Goal: Information Seeking & Learning: Stay updated

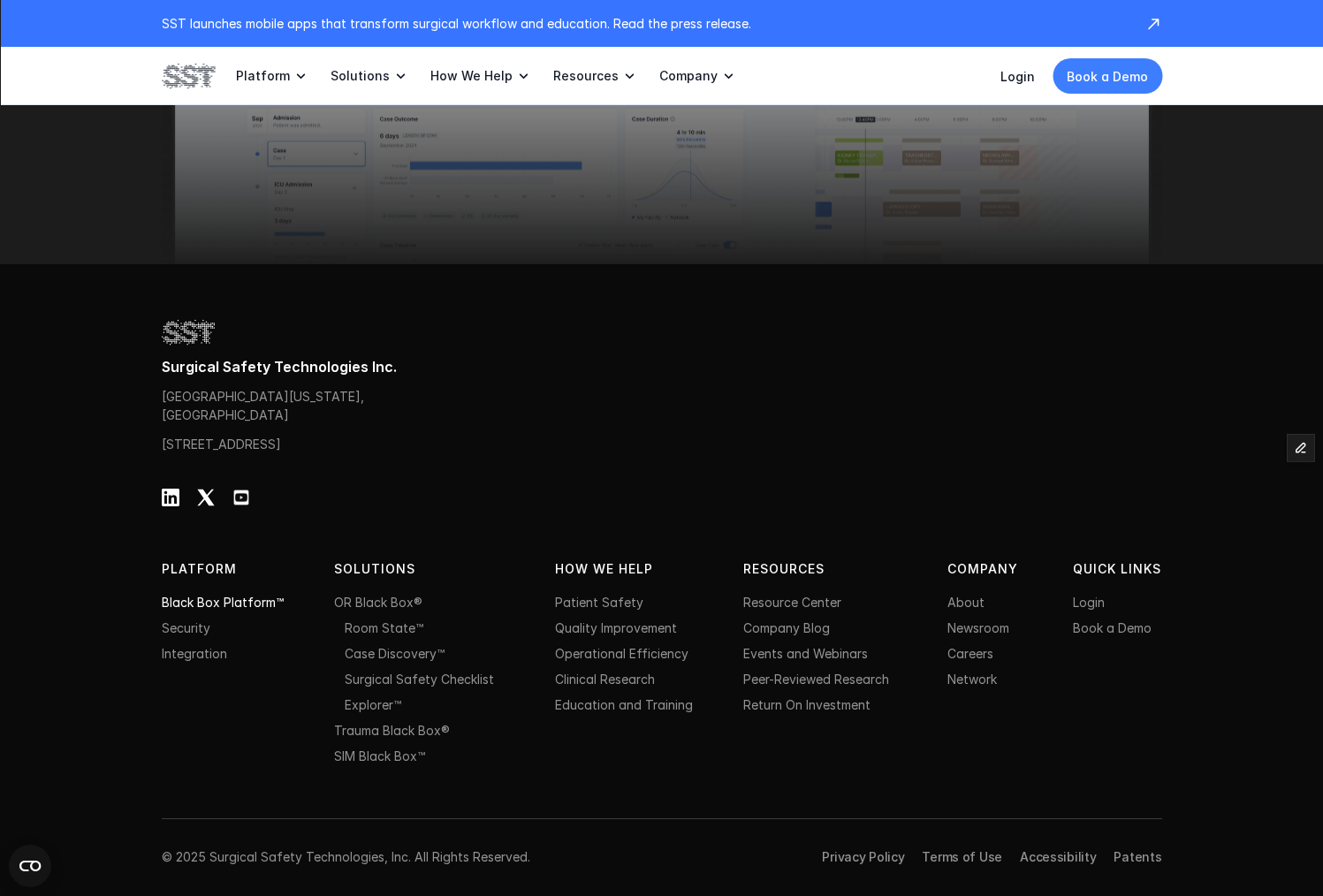
scroll to position [5600, 0]
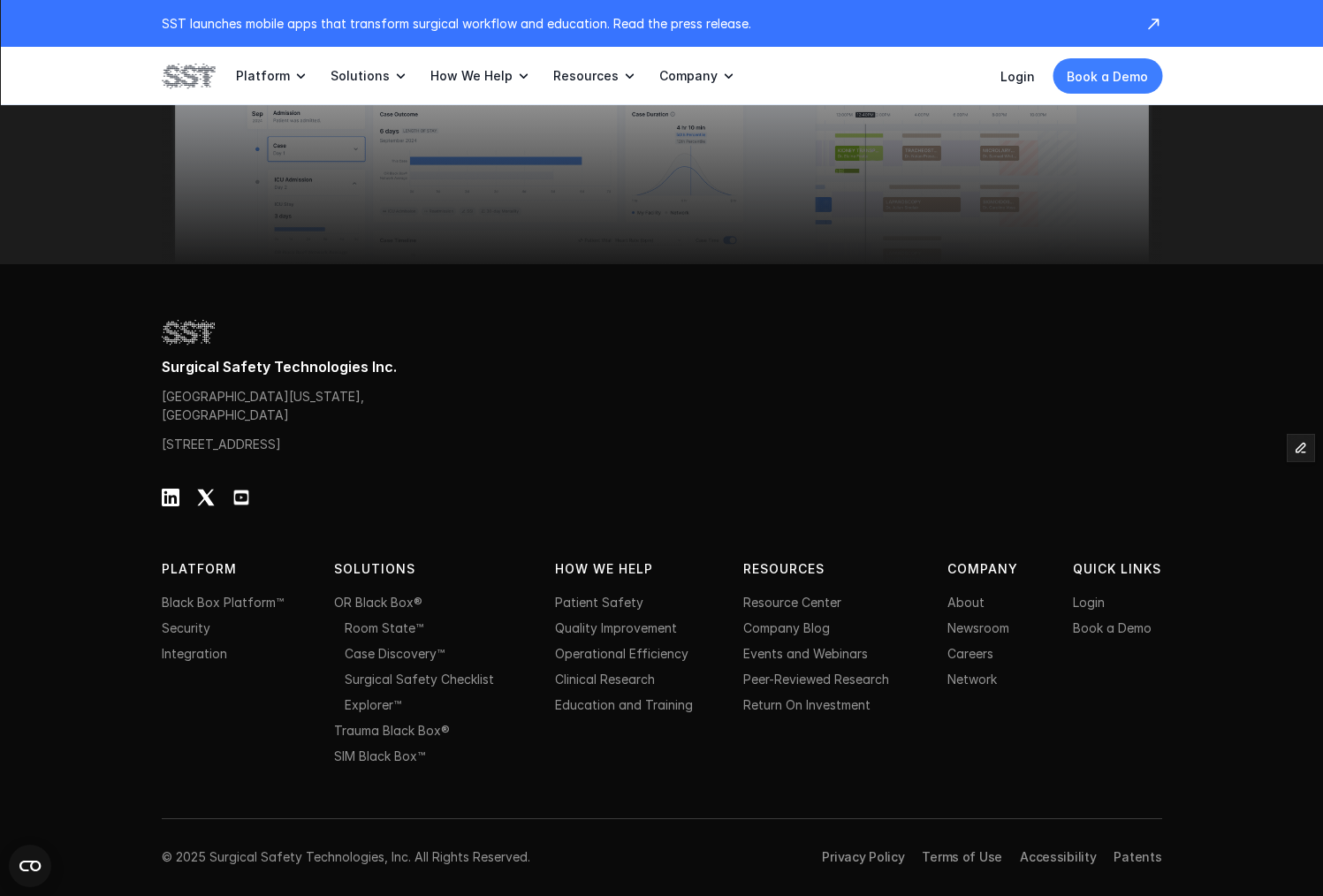
drag, startPoint x: 275, startPoint y: 396, endPoint x: 158, endPoint y: 374, distance: 119.1
click at [158, 374] on div "Surgical Safety Technologies Inc. One World Trade Center, New York, NY 10007, U…" at bounding box center [662, 579] width 1323 height 631
copy p "[GEOGRAPHIC_DATA][US_STATE], [GEOGRAPHIC_DATA]"
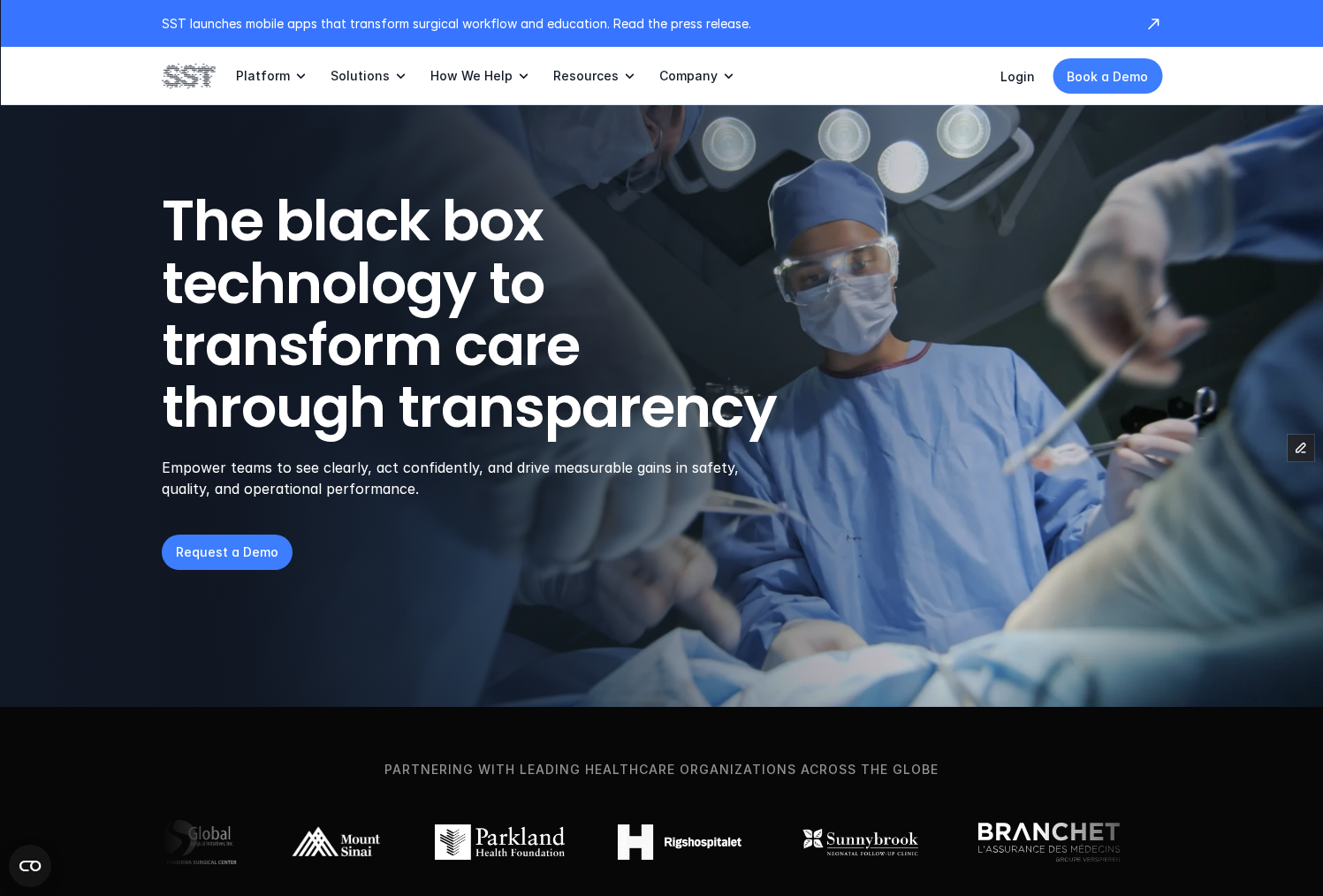
drag, startPoint x: 174, startPoint y: 70, endPoint x: 203, endPoint y: 61, distance: 30.4
click at [174, 71] on img at bounding box center [188, 76] width 53 height 30
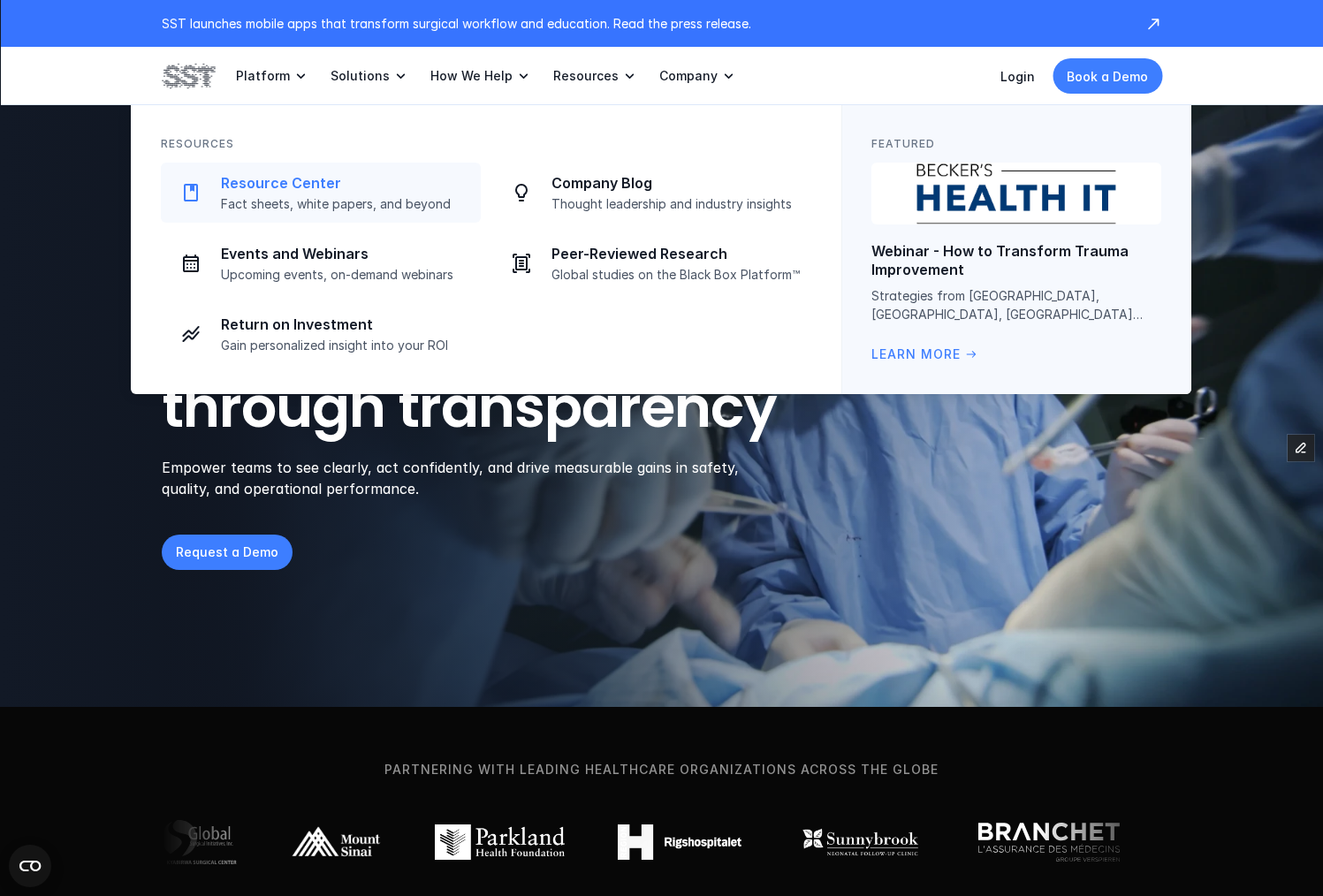
click at [370, 197] on p "Fact sheets, white papers, and beyond" at bounding box center [345, 204] width 249 height 16
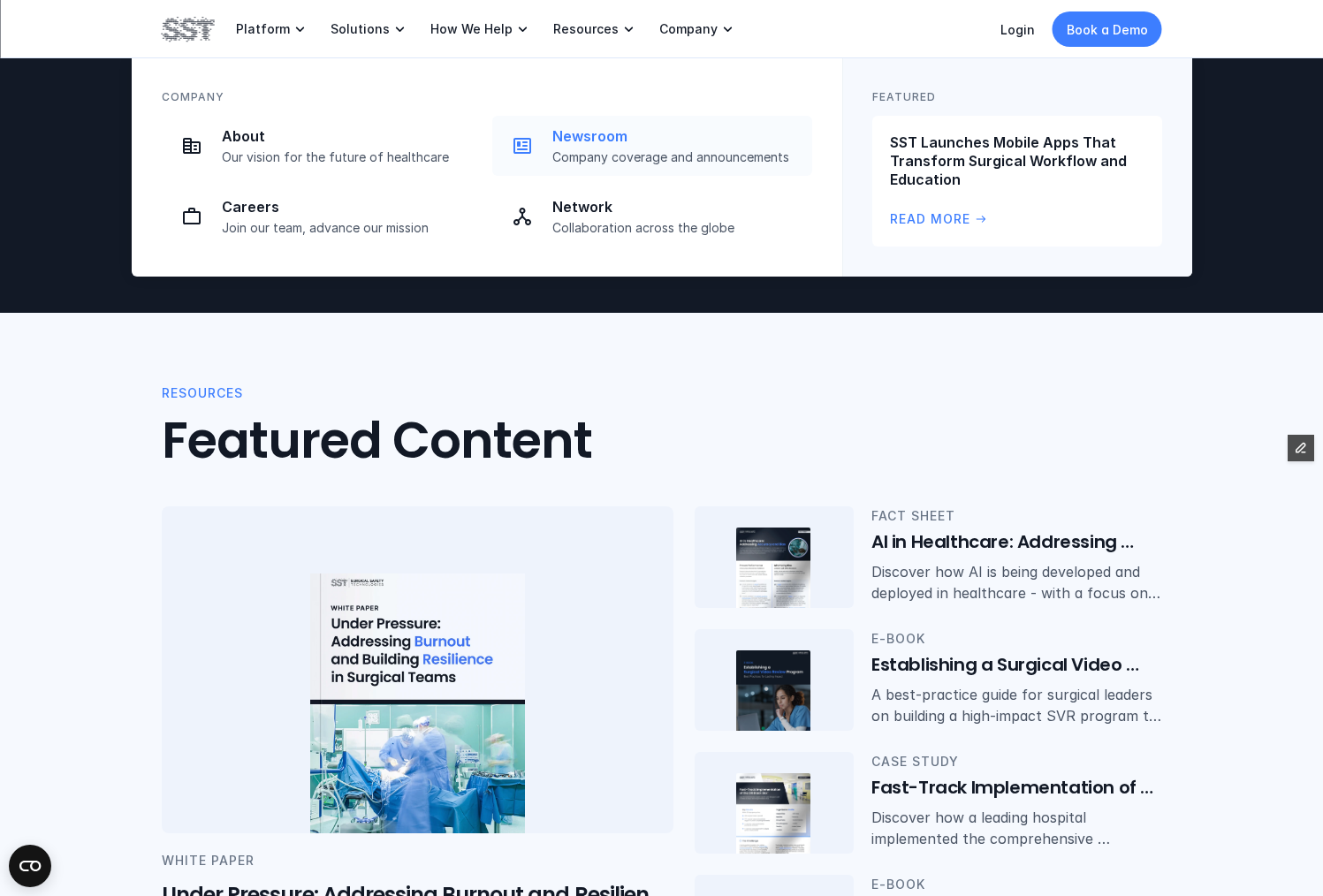
click at [631, 151] on p "Company coverage and announcements" at bounding box center [676, 157] width 249 height 16
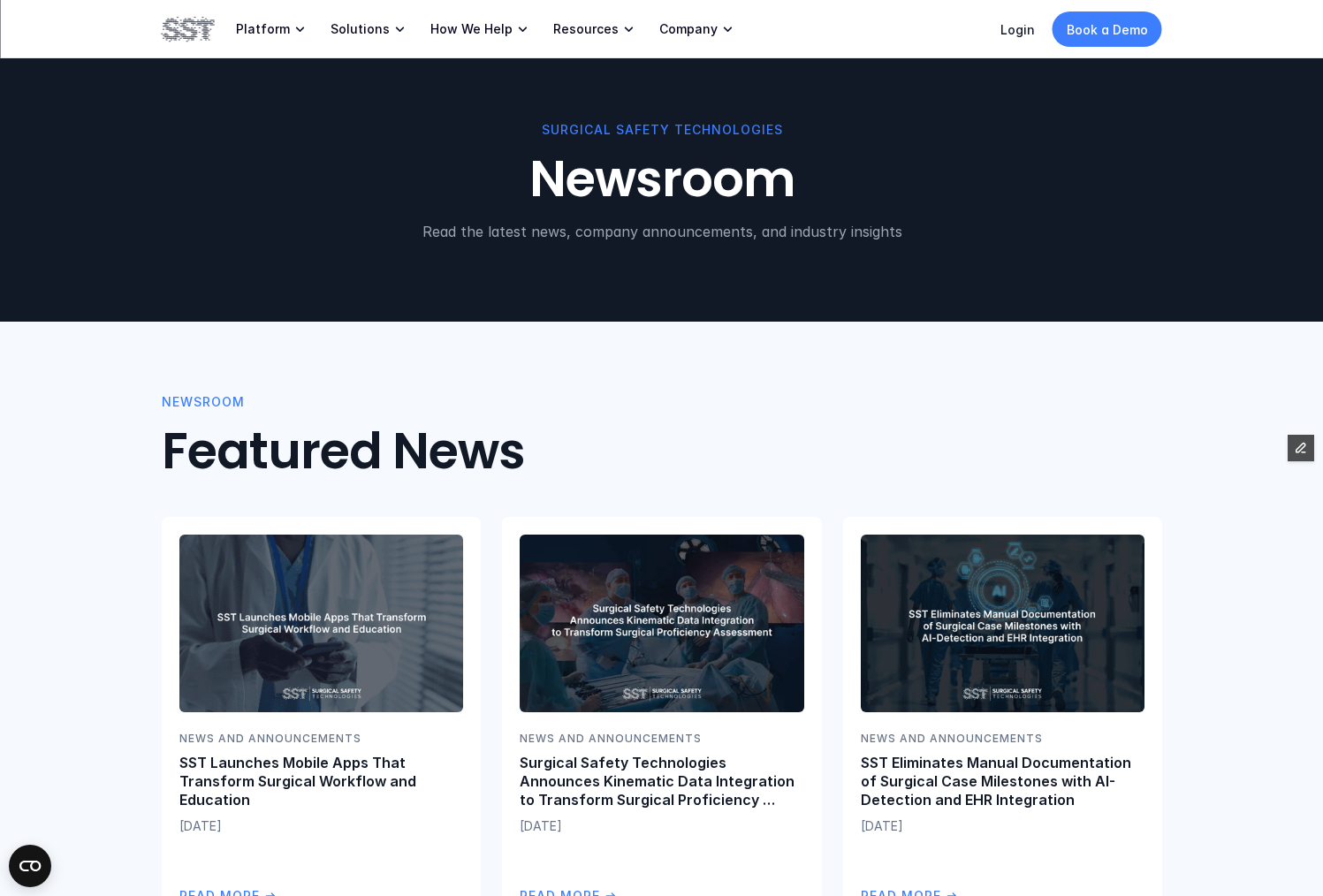
click at [190, 33] on img at bounding box center [188, 29] width 53 height 30
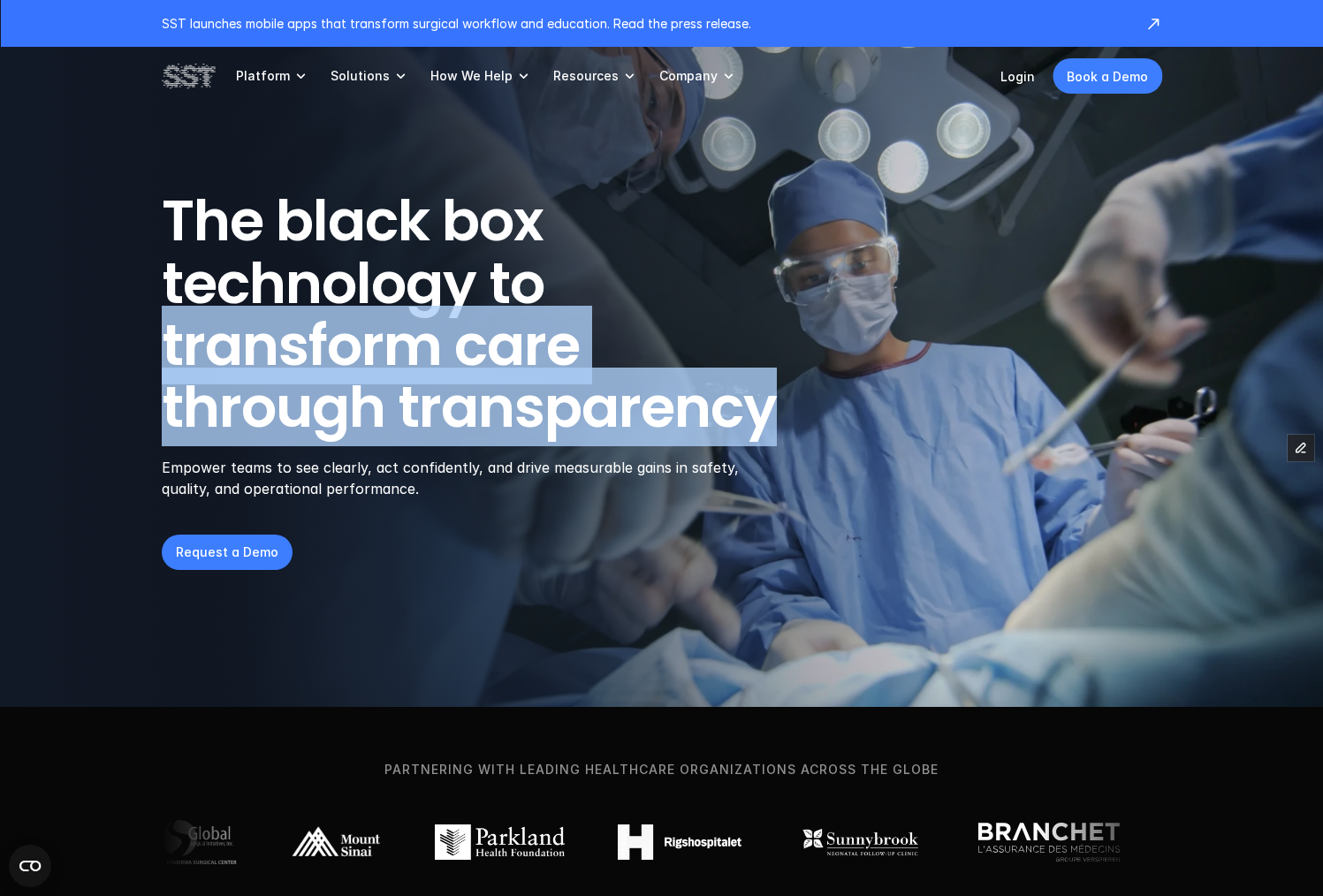
drag, startPoint x: 166, startPoint y: 337, endPoint x: 795, endPoint y: 408, distance: 633.0
click at [795, 408] on header "The black box technology to transform care through transparency Empower teams t…" at bounding box center [662, 353] width 1323 height 706
copy h1 "transform care through transparency"
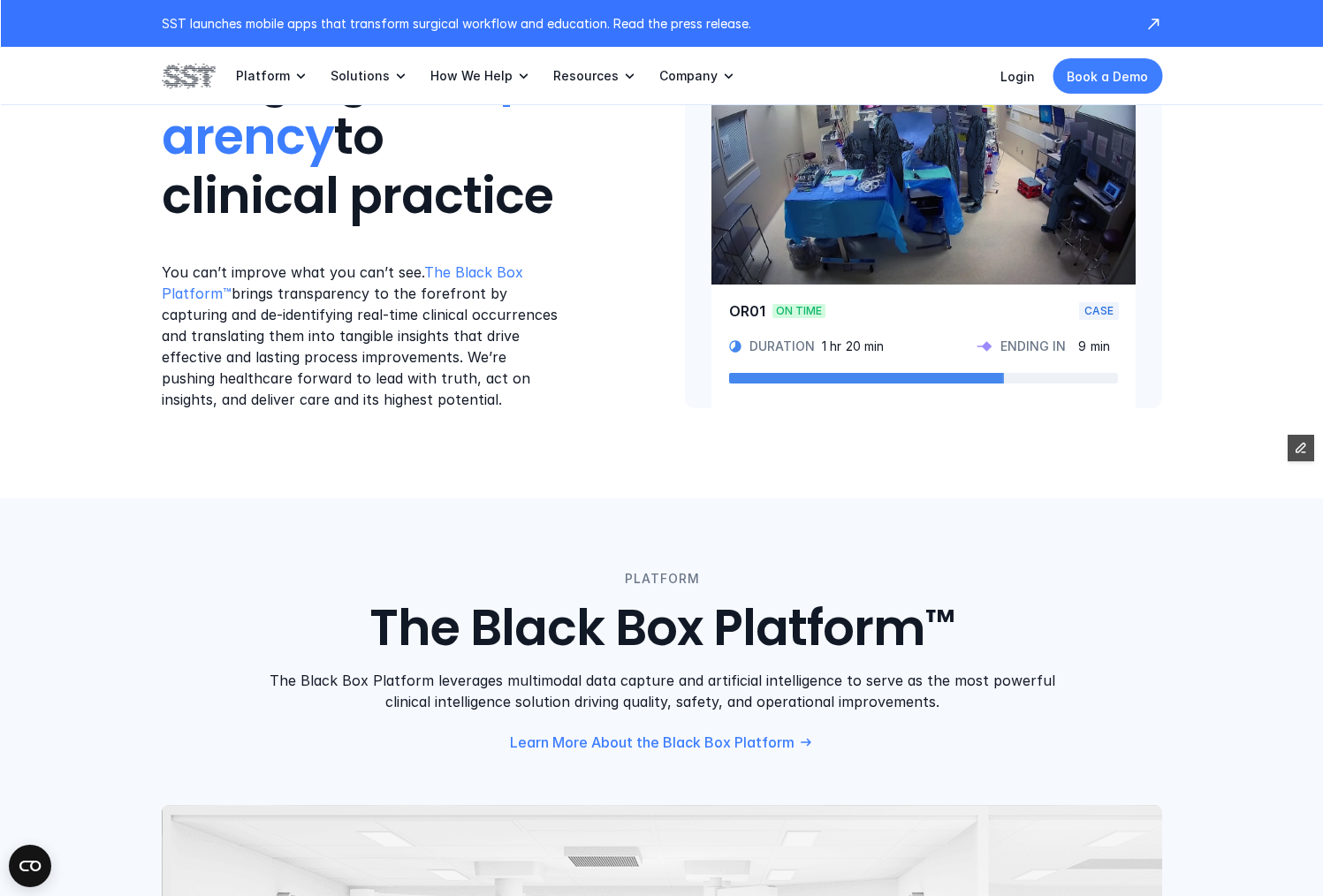
scroll to position [937, 0]
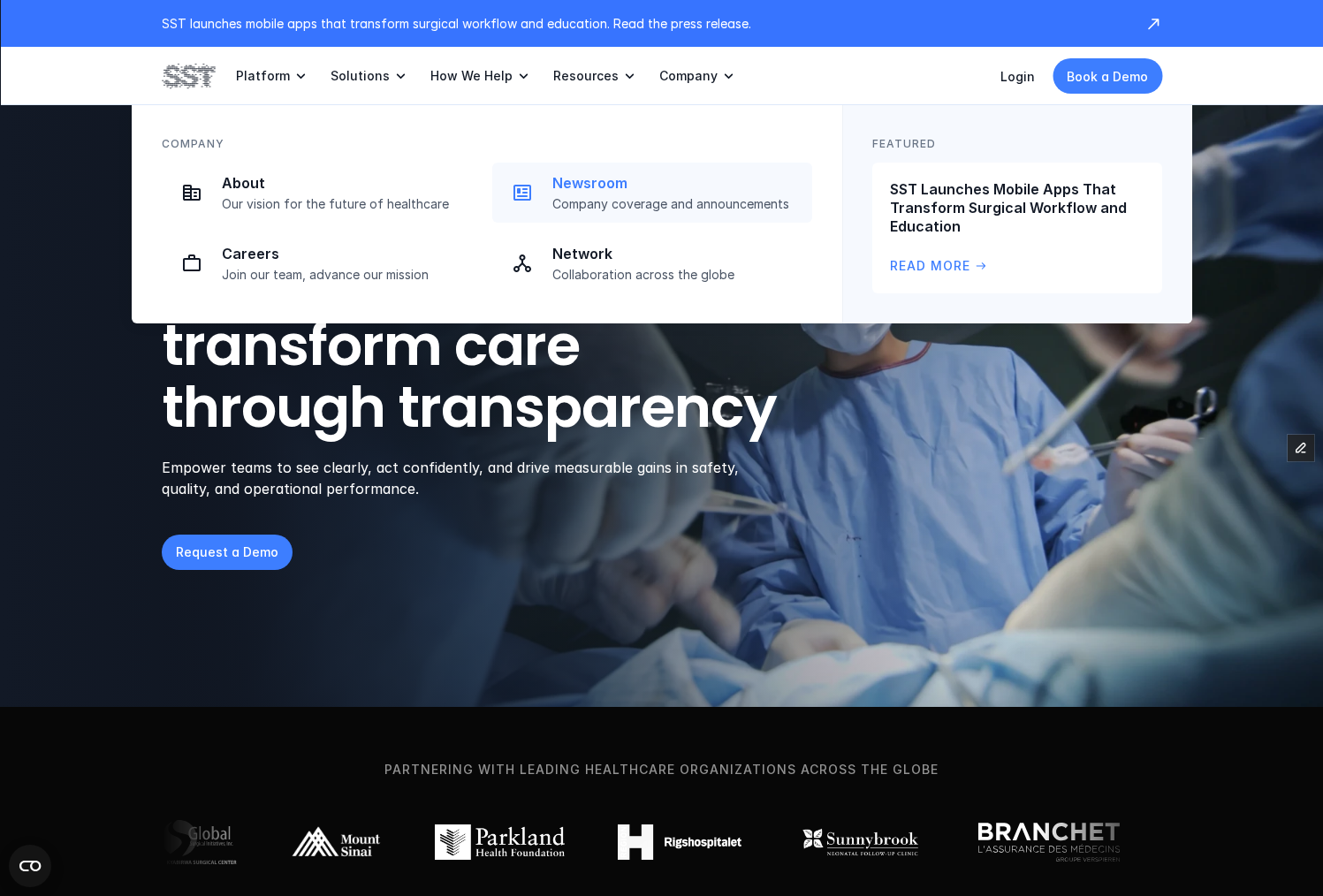
click at [572, 178] on p "Newsroom" at bounding box center [676, 183] width 249 height 19
